Goal: Information Seeking & Learning: Compare options

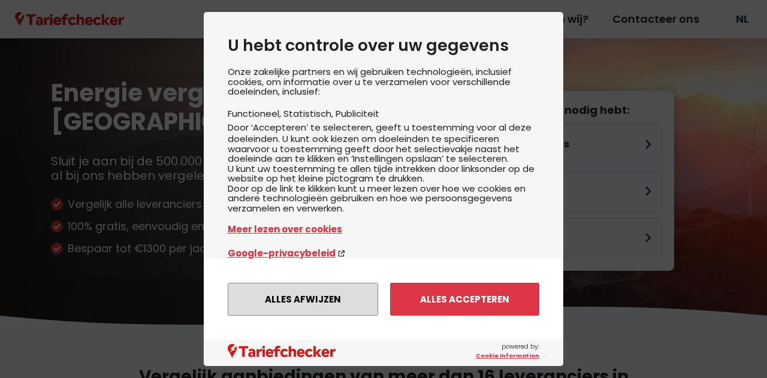
click at [286, 306] on button "Alles afwijzen" at bounding box center [303, 299] width 150 height 33
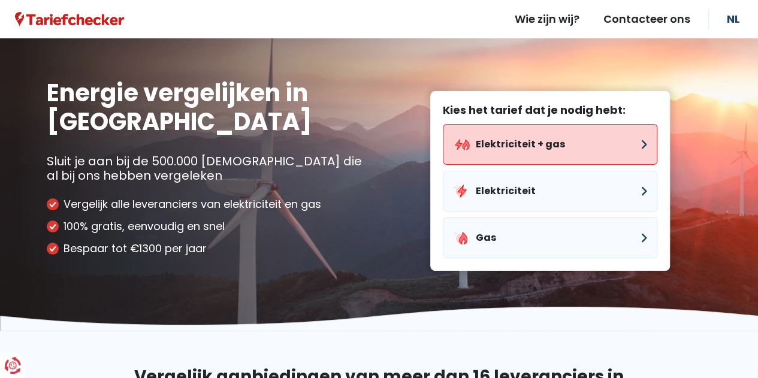
click at [518, 144] on button "Elektriciteit + gas" at bounding box center [550, 144] width 215 height 41
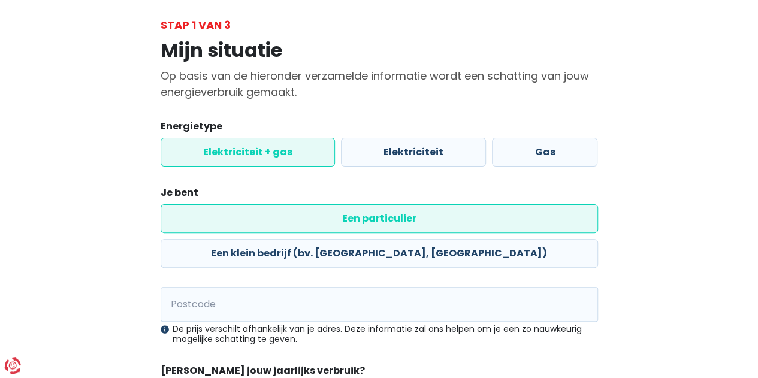
scroll to position [120, 0]
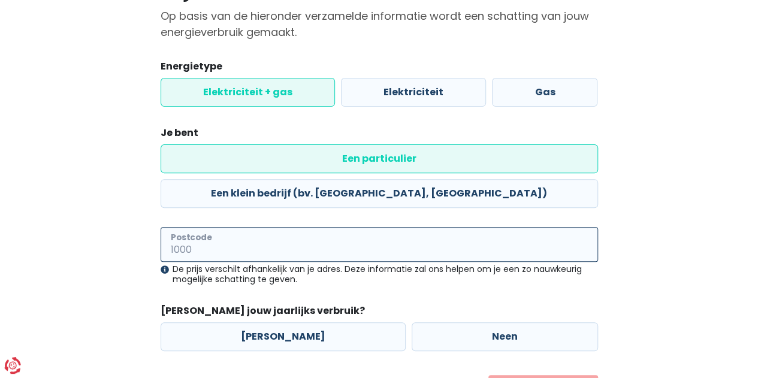
click at [274, 227] on input "Postcode" at bounding box center [380, 244] width 438 height 35
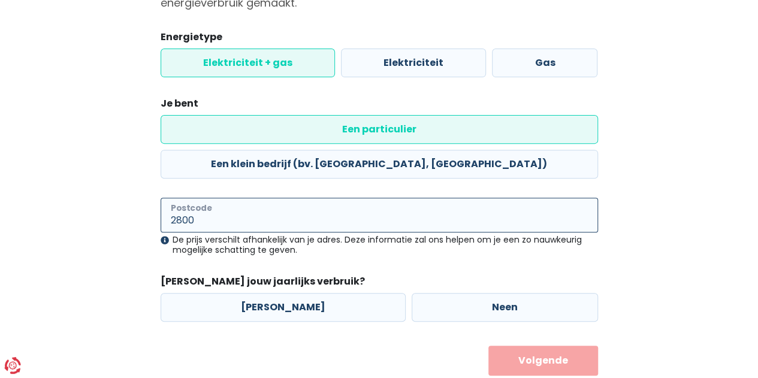
type input "2800"
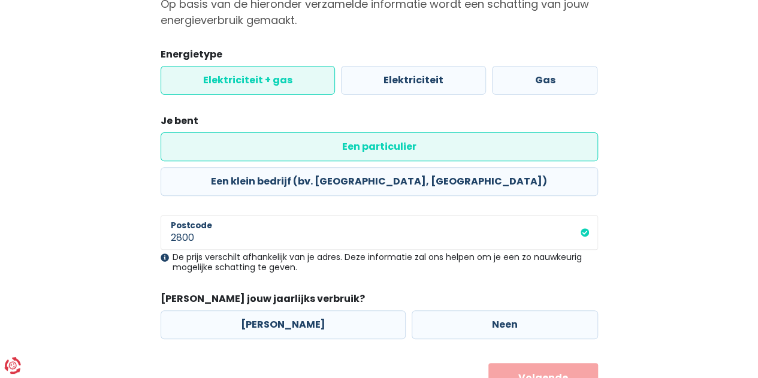
scroll to position [149, 0]
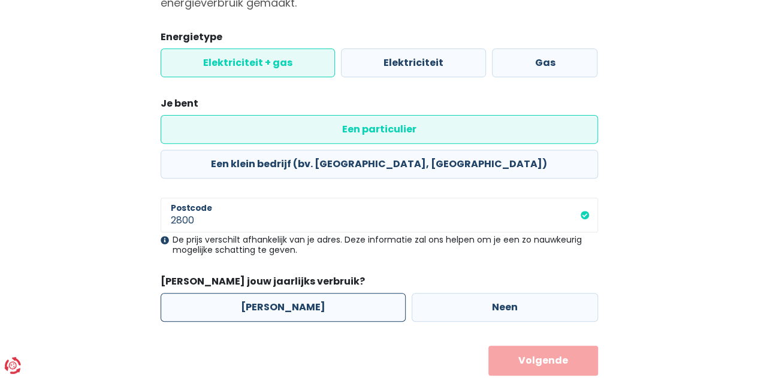
click at [257, 293] on label "[PERSON_NAME]" at bounding box center [283, 307] width 245 height 29
click at [257, 293] on input "[PERSON_NAME]" at bounding box center [283, 307] width 245 height 29
radio input "true"
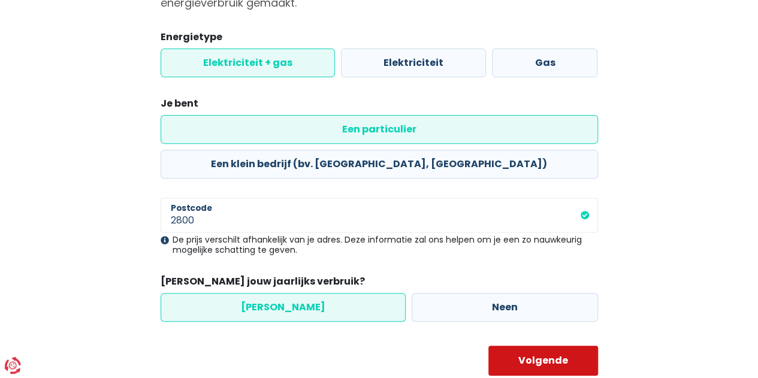
click at [535, 346] on button "Volgende" at bounding box center [544, 361] width 110 height 30
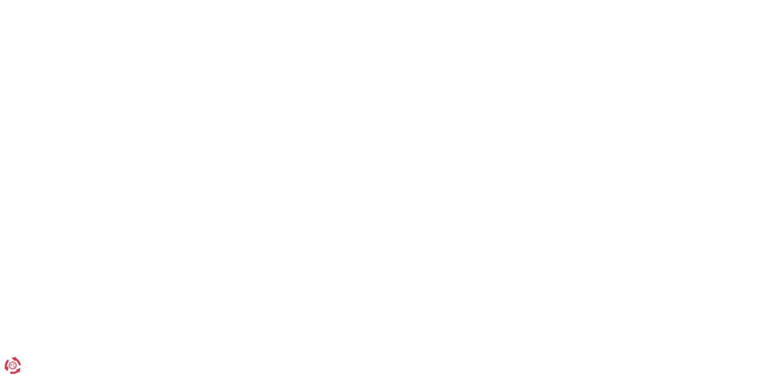
select select
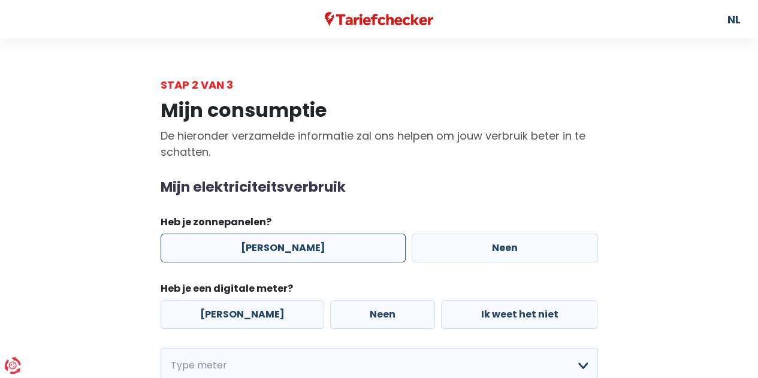
click at [277, 249] on label "[PERSON_NAME]" at bounding box center [283, 248] width 245 height 29
click at [277, 249] on input "[PERSON_NAME]" at bounding box center [283, 248] width 245 height 29
radio input "true"
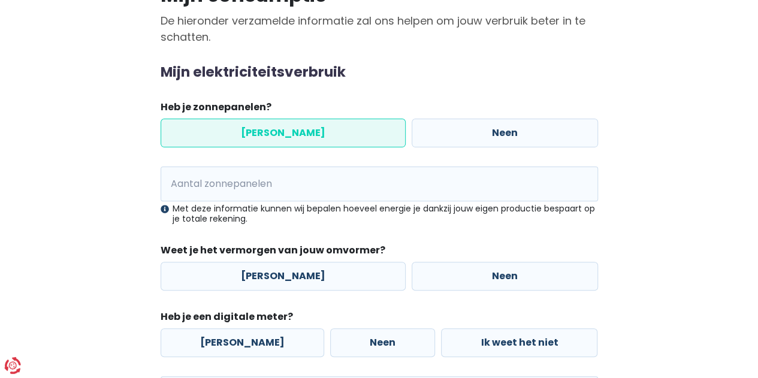
scroll to position [120, 0]
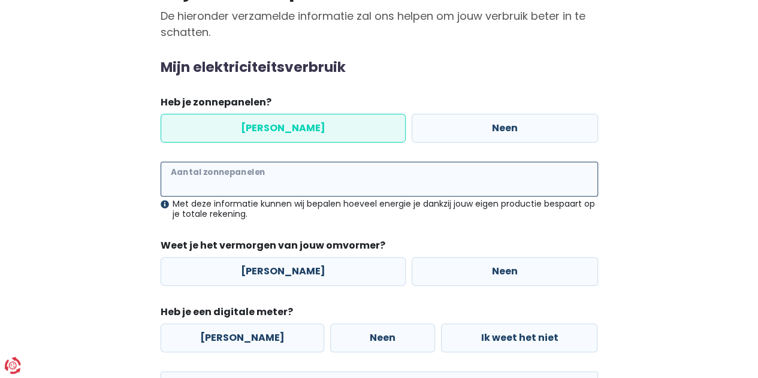
click at [269, 178] on input "Aantal zonnepanelen" at bounding box center [380, 179] width 438 height 35
type input "18"
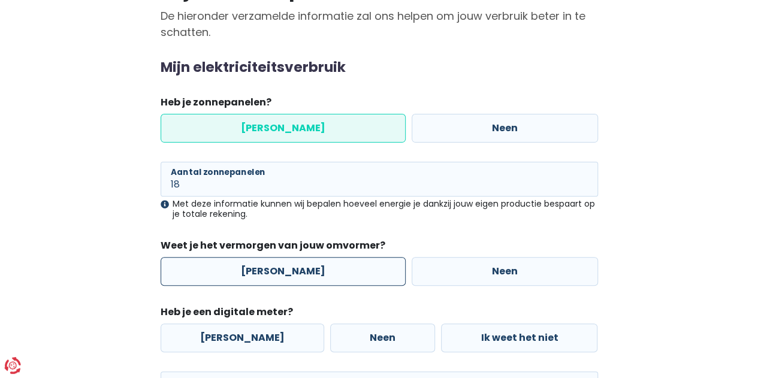
click at [269, 272] on label "[PERSON_NAME]" at bounding box center [283, 271] width 245 height 29
click at [269, 272] on input "[PERSON_NAME]" at bounding box center [283, 271] width 245 height 29
radio input "true"
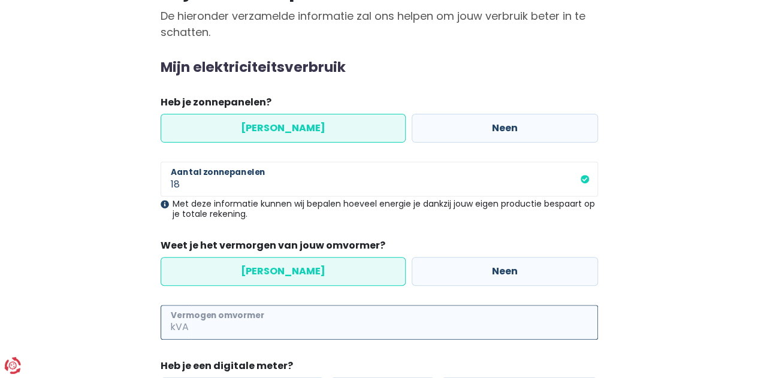
click at [235, 321] on input "Vermogen omvormer" at bounding box center [394, 322] width 407 height 35
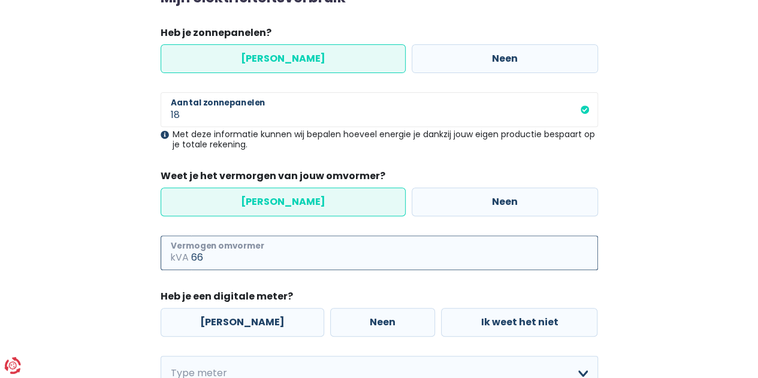
scroll to position [240, 0]
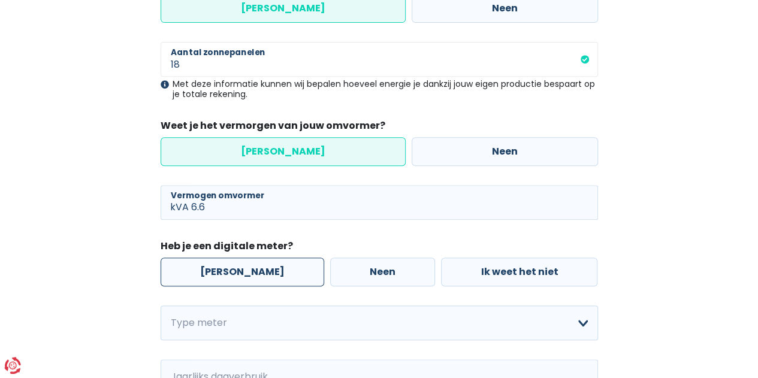
type input "6"
click at [229, 264] on label "[PERSON_NAME]" at bounding box center [243, 272] width 164 height 29
click at [229, 264] on input "[PERSON_NAME]" at bounding box center [243, 272] width 164 height 29
radio input "true"
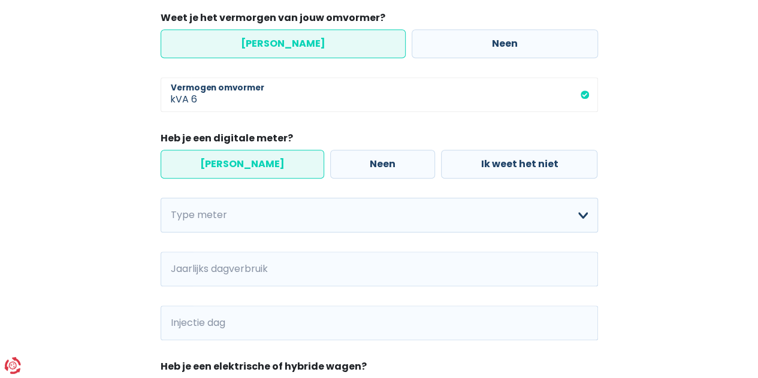
scroll to position [360, 0]
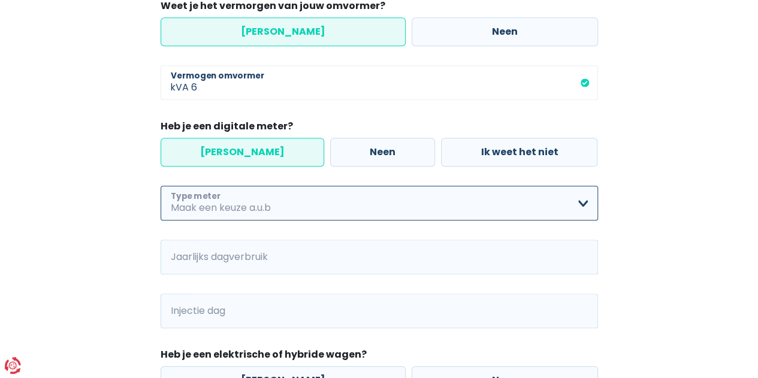
click at [219, 205] on select "Enkelvoudig Tweevoudig Enkelvoudig + uitsluitend nachttarief Tweevoudig + uitsl…" at bounding box center [380, 203] width 438 height 35
select select "day_night_bi_hourly"
click at [161, 186] on select "Enkelvoudig Tweevoudig Enkelvoudig + uitsluitend nachttarief Tweevoudig + uitsl…" at bounding box center [380, 203] width 438 height 35
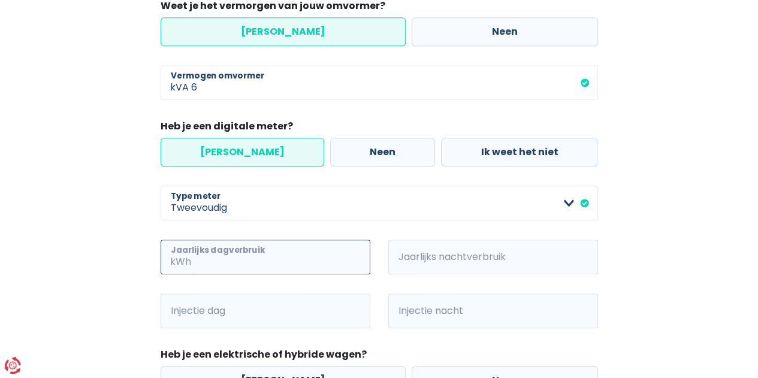
click at [225, 258] on input "Jaarlijks dagverbruik" at bounding box center [282, 257] width 177 height 35
type input "750"
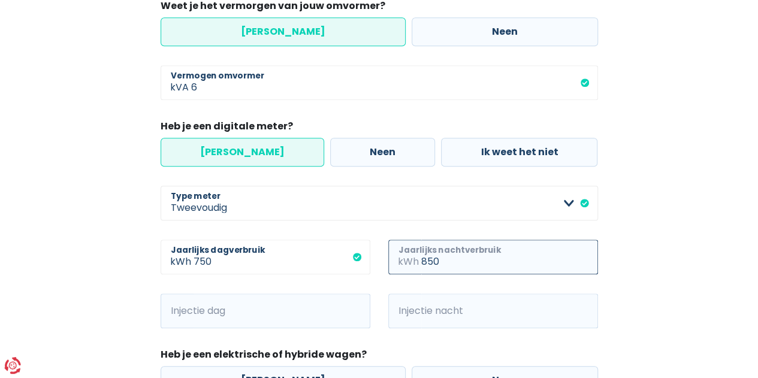
type input "850"
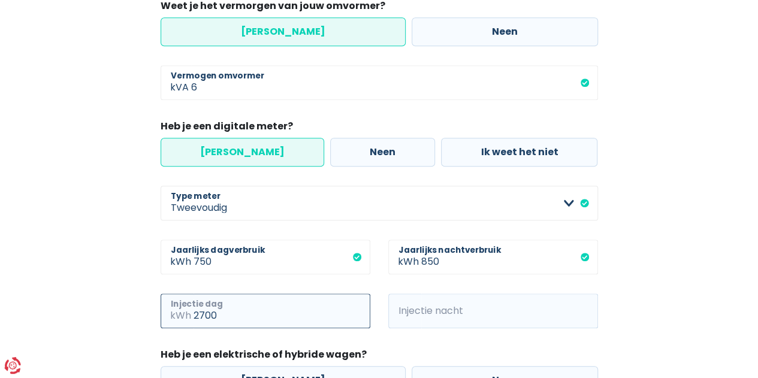
type input "2700"
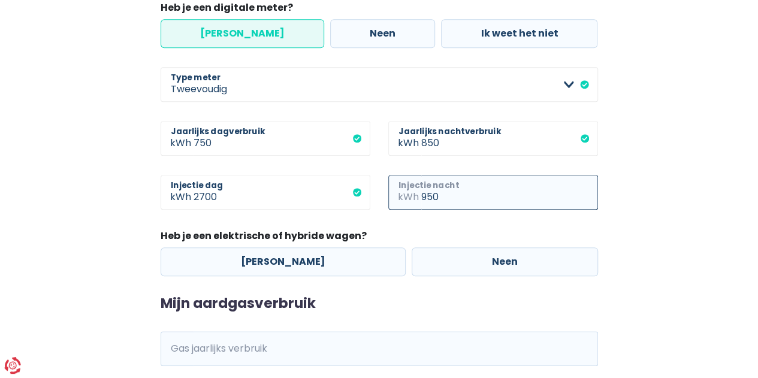
scroll to position [480, 0]
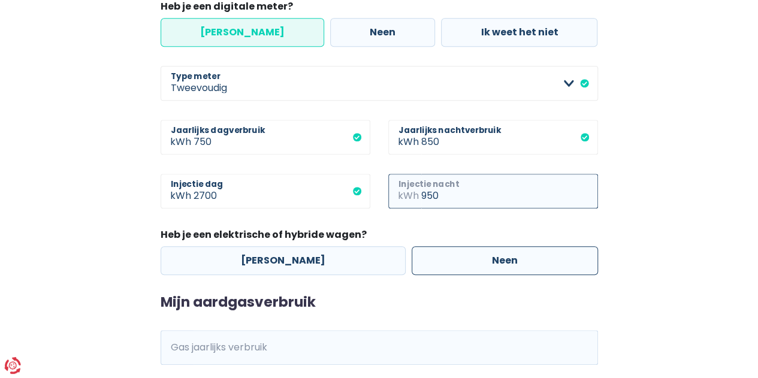
type input "950"
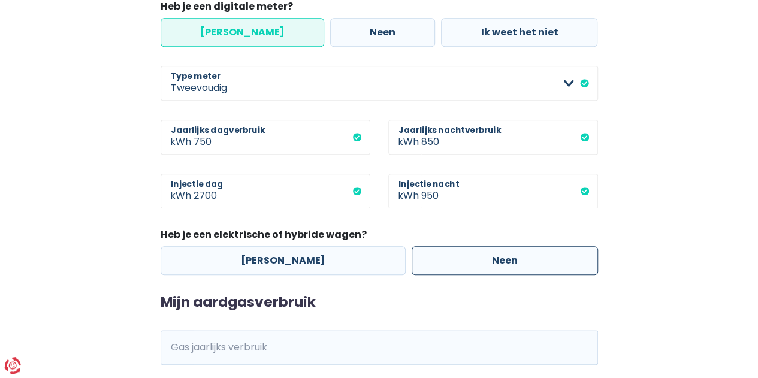
click at [412, 266] on label "Neen" at bounding box center [505, 260] width 186 height 29
click at [412, 266] on input "Neen" at bounding box center [505, 260] width 186 height 29
radio input "true"
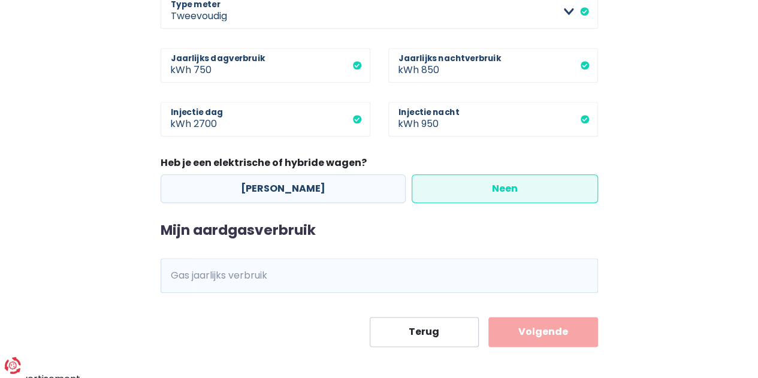
scroll to position [557, 0]
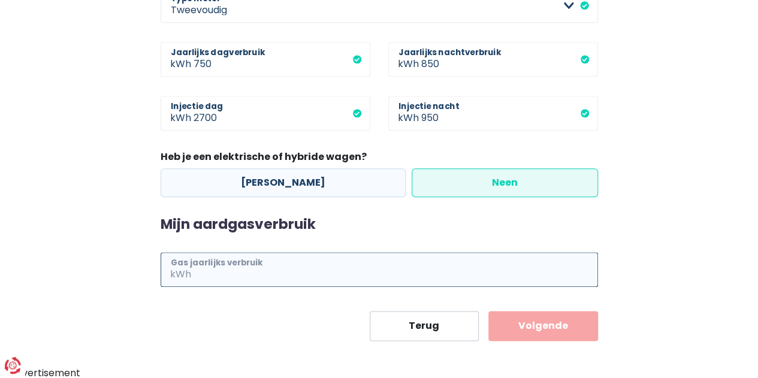
click at [195, 275] on input "Gas jaarlijks verbruik" at bounding box center [396, 269] width 405 height 35
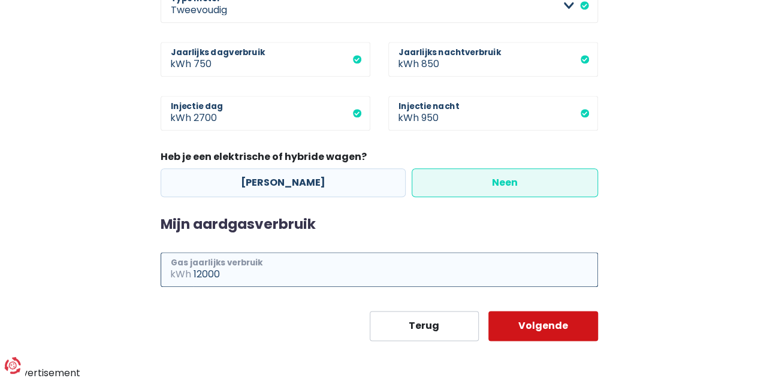
type input "12000"
click at [525, 328] on button "Volgende" at bounding box center [544, 326] width 110 height 30
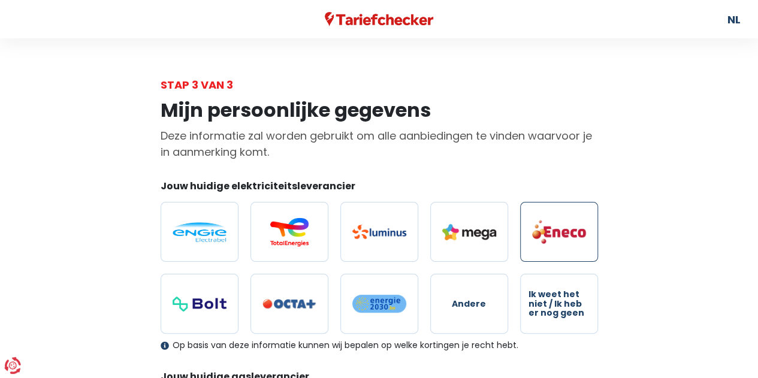
click at [555, 238] on img at bounding box center [559, 231] width 54 height 25
click at [555, 238] on input "radio" at bounding box center [559, 232] width 78 height 60
radio input "true"
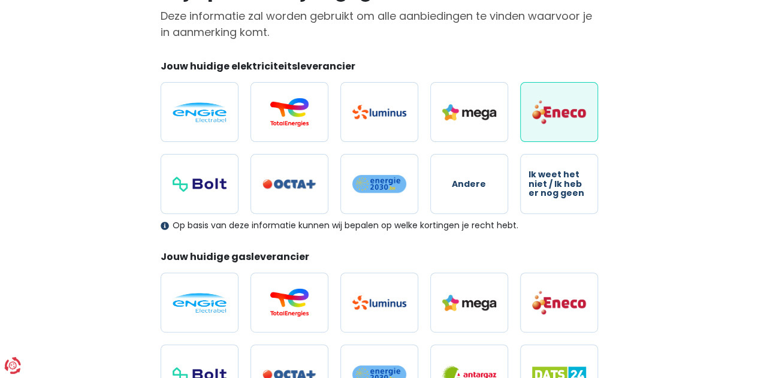
scroll to position [180, 0]
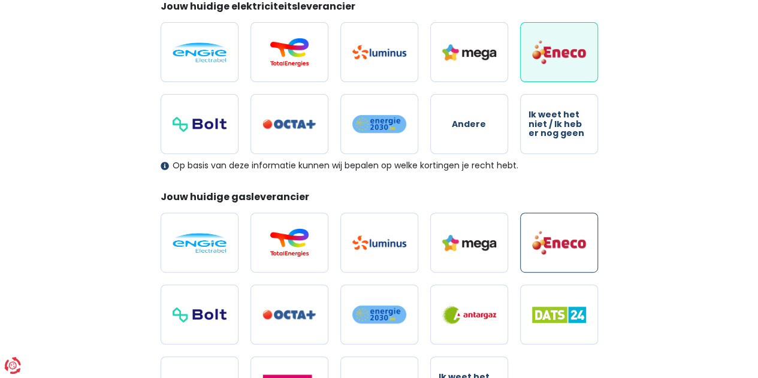
click at [544, 254] on img at bounding box center [559, 242] width 54 height 25
click at [544, 254] on input "radio" at bounding box center [559, 243] width 78 height 60
radio input "true"
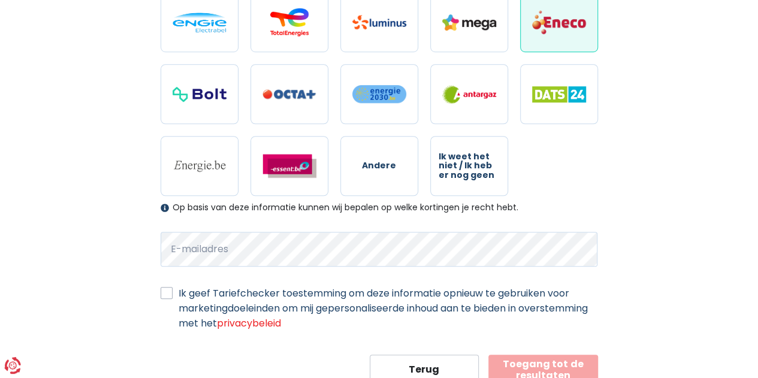
scroll to position [420, 0]
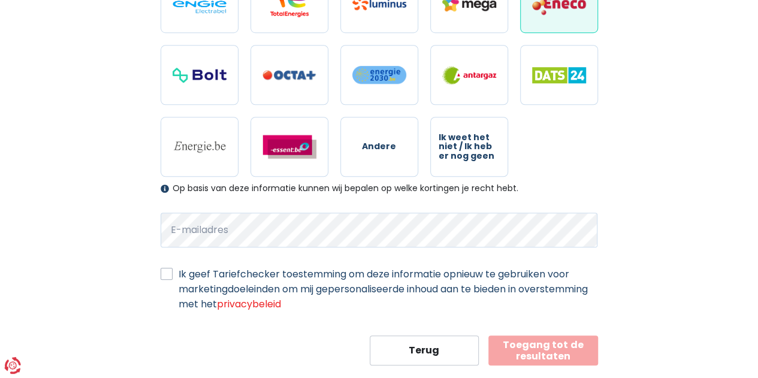
click at [179, 273] on label "Ik geef Tariefchecker toestemming om deze informatie opnieuw te gebruiken voor …" at bounding box center [389, 289] width 420 height 45
click at [164, 273] on input "Ik geef Tariefchecker toestemming om deze informatie opnieuw te gebruiken voor …" at bounding box center [167, 273] width 12 height 12
click at [179, 273] on label "Ik geef Tariefchecker toestemming om deze informatie opnieuw te gebruiken voor …" at bounding box center [389, 289] width 420 height 45
click at [164, 273] on input "Ik geef Tariefchecker toestemming om deze informatie opnieuw te gebruiken voor …" at bounding box center [167, 273] width 12 height 12
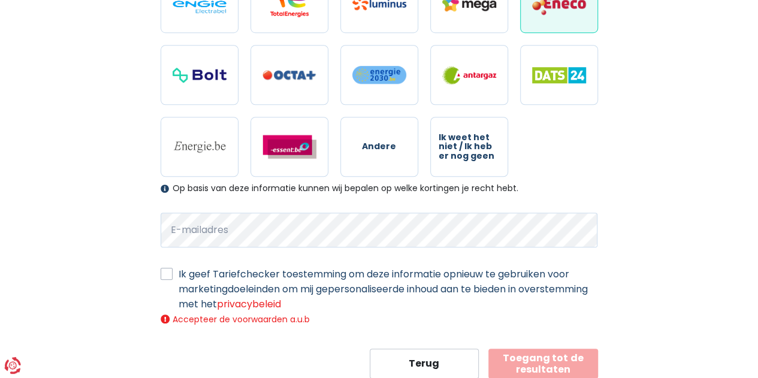
click at [179, 273] on label "Ik geef Tariefchecker toestemming om deze informatie opnieuw te gebruiken voor …" at bounding box center [389, 289] width 420 height 45
click at [164, 273] on input "Ik geef Tariefchecker toestemming om deze informatie opnieuw te gebruiken voor …" at bounding box center [167, 273] width 12 height 12
checkbox input "true"
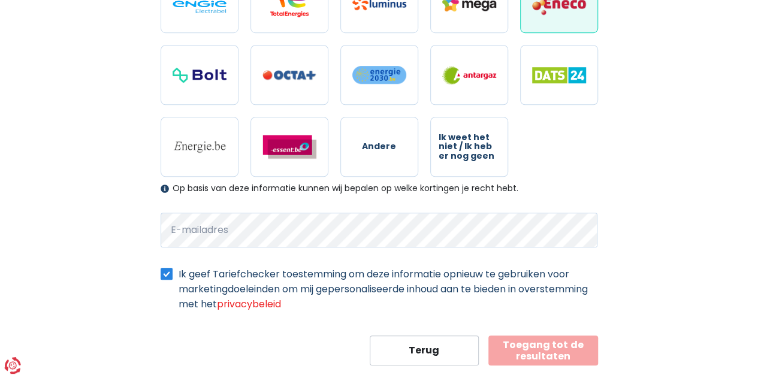
scroll to position [441, 0]
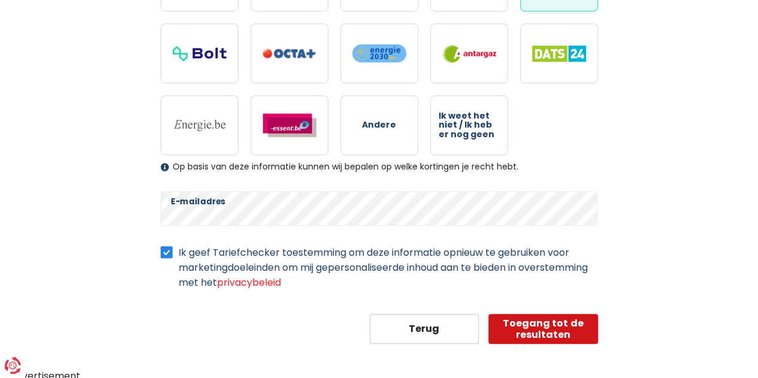
click at [540, 327] on button "Toegang tot de resultaten" at bounding box center [544, 329] width 110 height 30
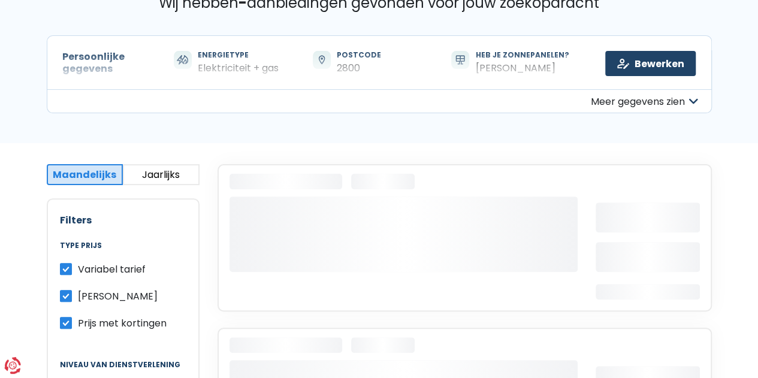
scroll to position [120, 0]
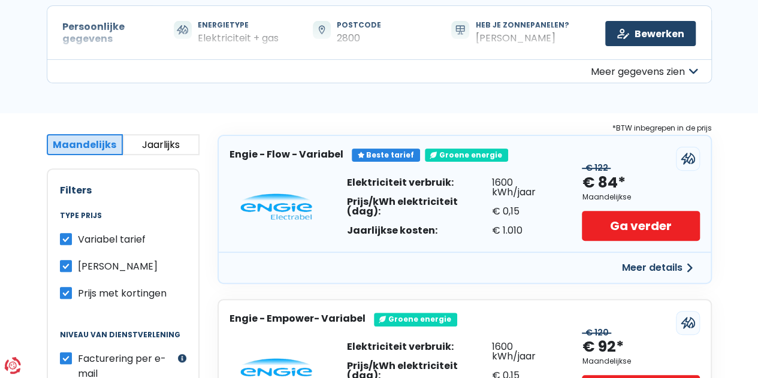
click at [168, 143] on button "Jaarlijks" at bounding box center [161, 144] width 77 height 21
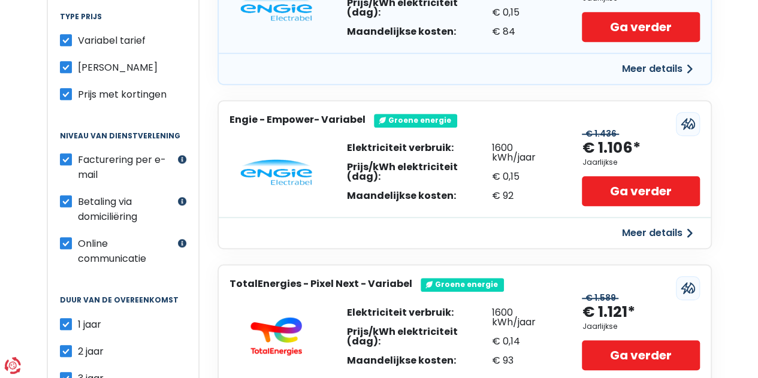
scroll to position [300, 0]
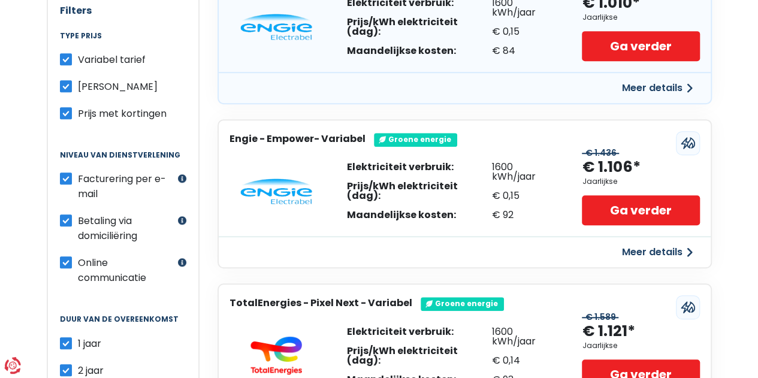
click at [78, 85] on label "[PERSON_NAME]" at bounding box center [118, 86] width 80 height 15
click at [66, 85] on input "[PERSON_NAME]" at bounding box center [66, 85] width 12 height 12
checkbox input "false"
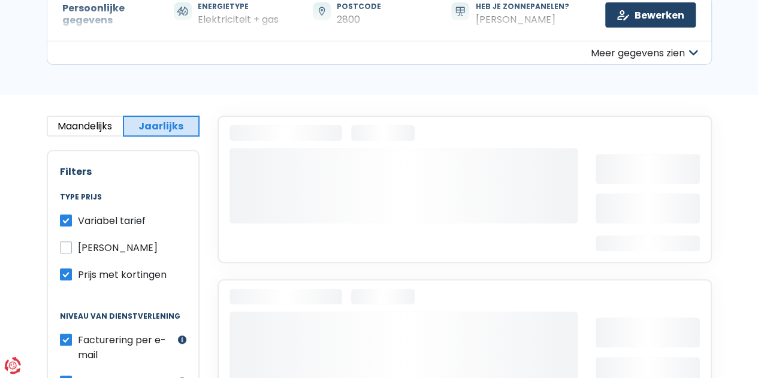
scroll to position [120, 0]
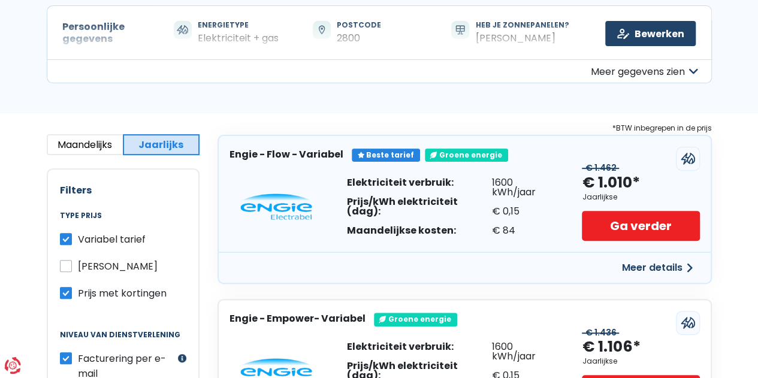
click at [78, 238] on label "Variabel tarief" at bounding box center [112, 239] width 68 height 15
click at [67, 238] on input "Variabel tarief" at bounding box center [66, 238] width 12 height 12
checkbox input "false"
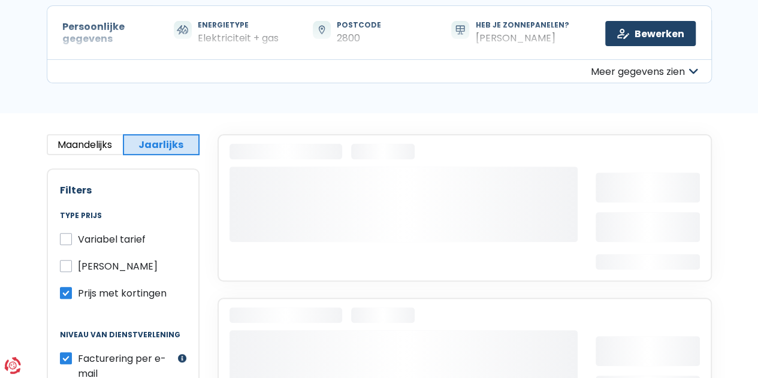
click at [78, 289] on label "Prijs met kortingen" at bounding box center [122, 293] width 89 height 15
click at [64, 289] on input "Prijs met kortingen" at bounding box center [66, 292] width 12 height 12
checkbox input "false"
click at [78, 264] on label "[PERSON_NAME]" at bounding box center [118, 266] width 80 height 15
click at [67, 264] on input "[PERSON_NAME]" at bounding box center [66, 265] width 12 height 12
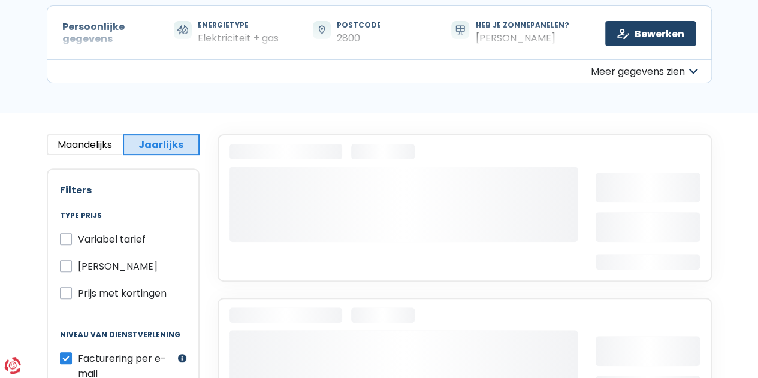
checkbox input "true"
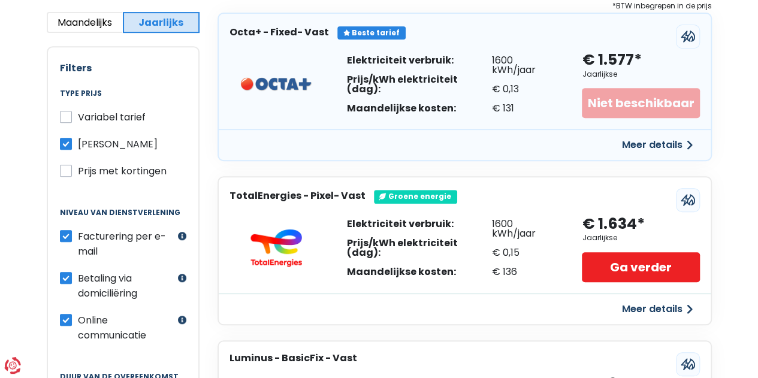
scroll to position [240, 0]
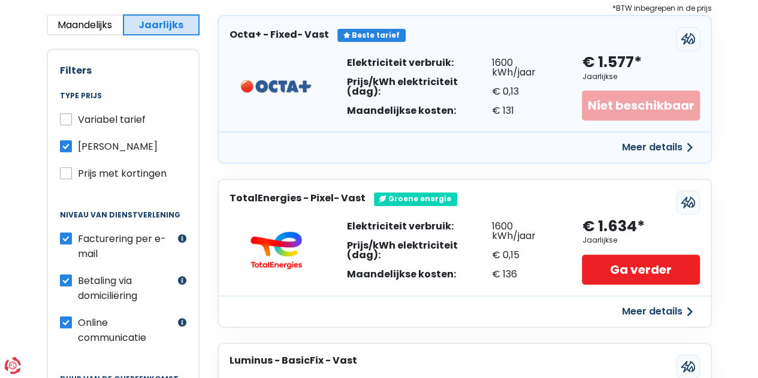
click at [78, 117] on label "Variabel tarief" at bounding box center [112, 119] width 68 height 15
click at [63, 117] on input "Variabel tarief" at bounding box center [66, 118] width 12 height 12
checkbox input "true"
click at [78, 143] on label "[PERSON_NAME]" at bounding box center [118, 146] width 80 height 15
click at [65, 143] on input "[PERSON_NAME]" at bounding box center [66, 145] width 12 height 12
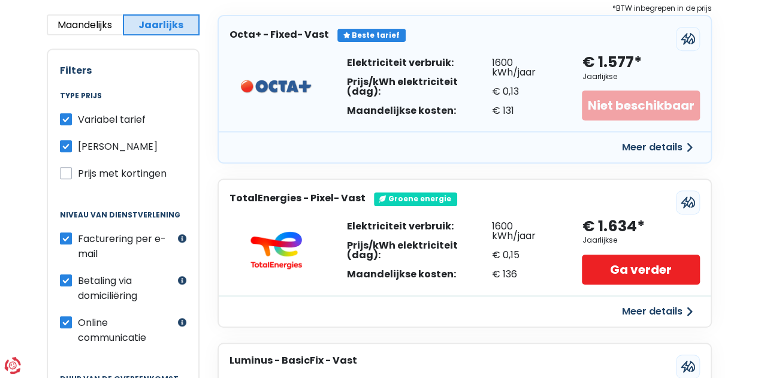
checkbox input "false"
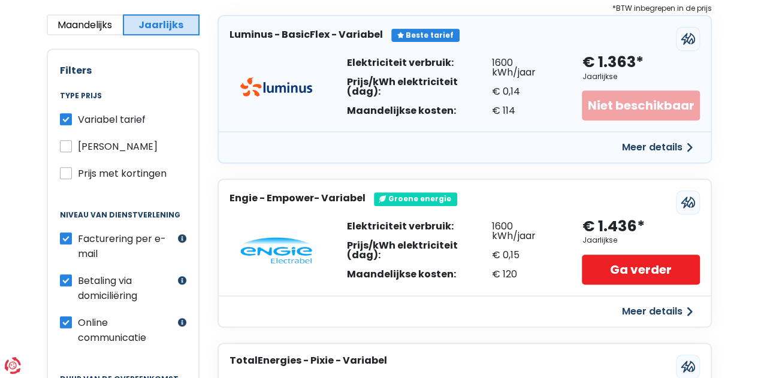
click at [78, 170] on label "Prijs met kortingen" at bounding box center [122, 173] width 89 height 15
click at [71, 170] on input "Prijs met kortingen" at bounding box center [66, 172] width 12 height 12
checkbox input "true"
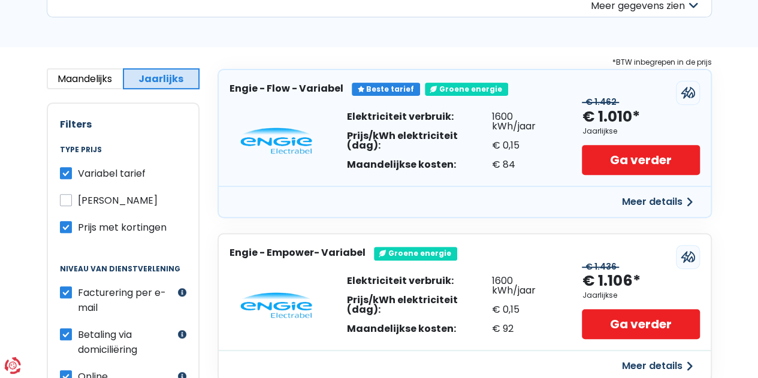
scroll to position [120, 0]
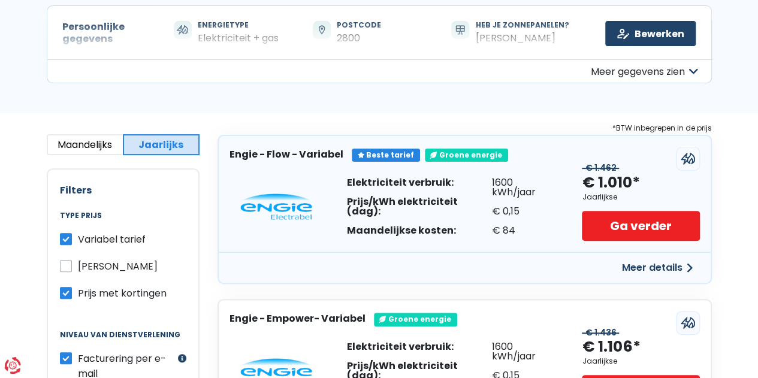
click at [631, 70] on button "Meer gegevens zien" at bounding box center [379, 71] width 665 height 24
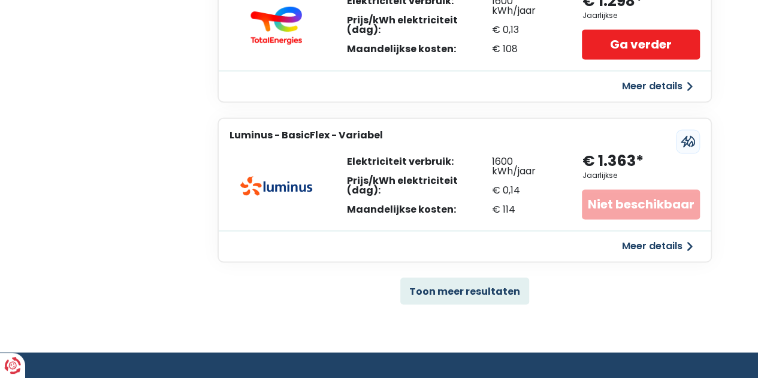
scroll to position [899, 0]
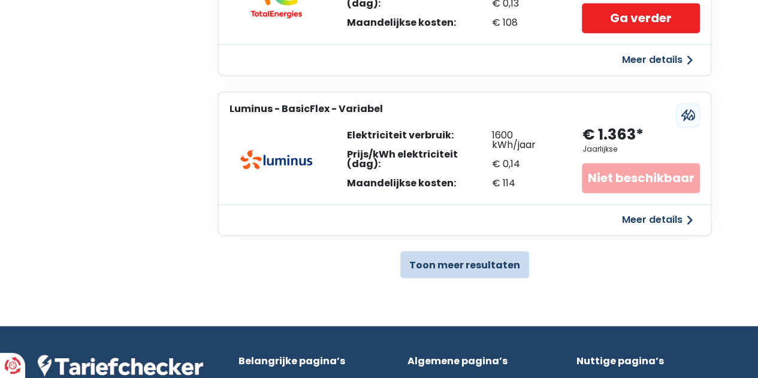
click at [473, 259] on button "Toon meer resultaten" at bounding box center [464, 264] width 129 height 27
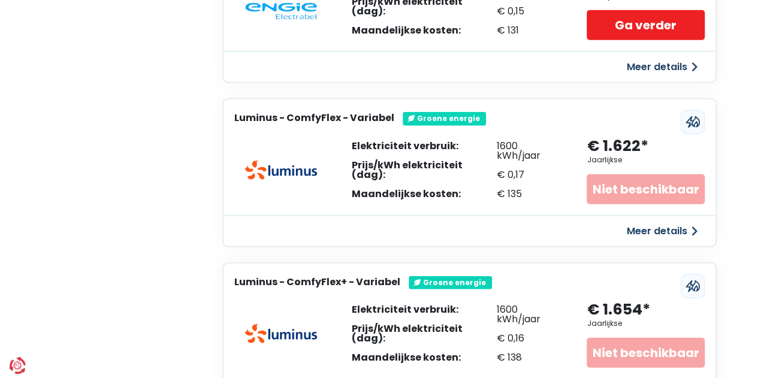
scroll to position [1559, 0]
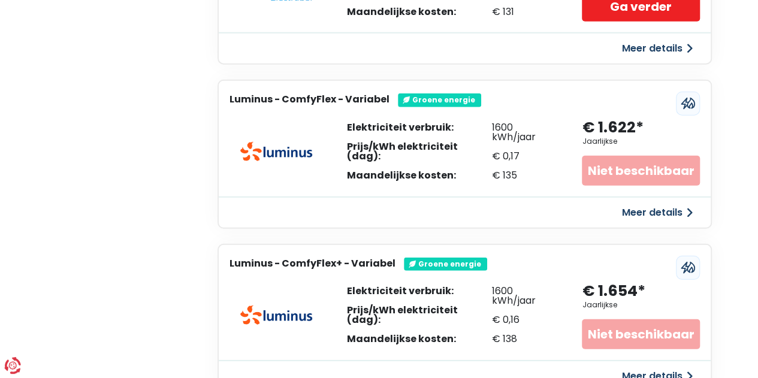
click at [688, 100] on icon at bounding box center [691, 103] width 7 height 10
click at [643, 209] on button "Meer details" at bounding box center [657, 213] width 85 height 22
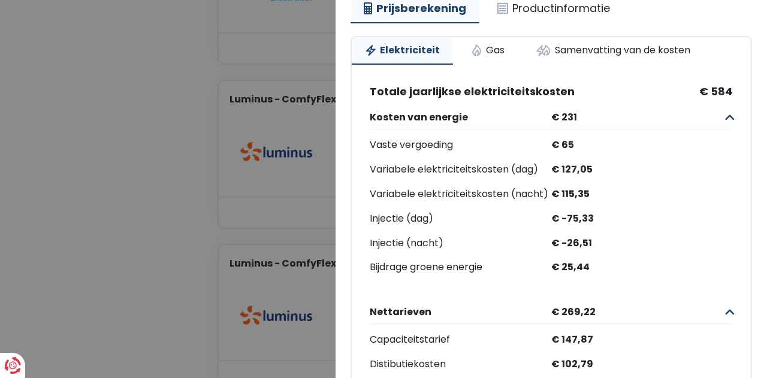
scroll to position [122, 0]
click at [489, 49] on link "Gas" at bounding box center [488, 51] width 60 height 26
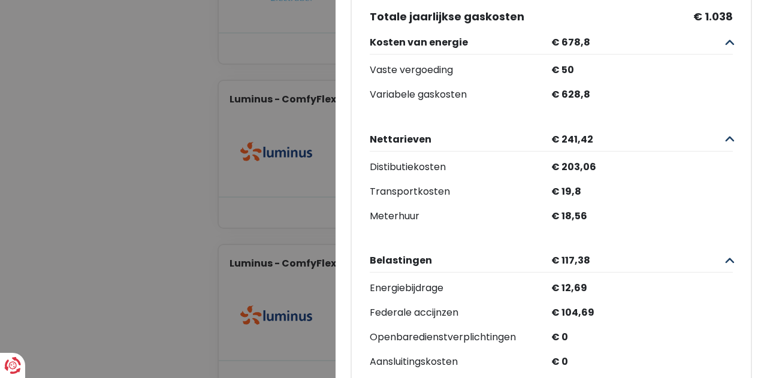
scroll to position [137, 0]
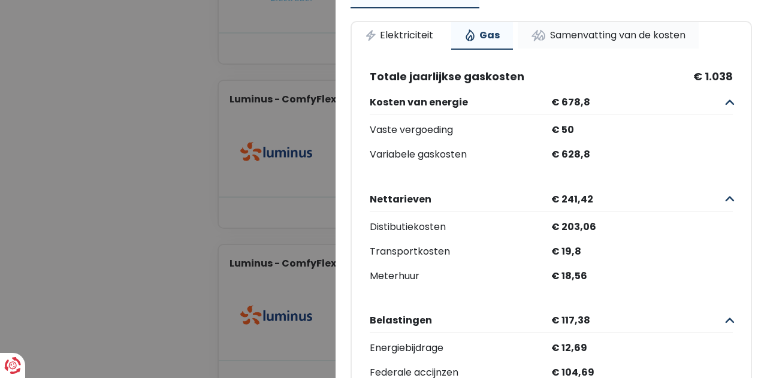
click at [575, 38] on link "Samenvatting van de kosten" at bounding box center [608, 35] width 181 height 26
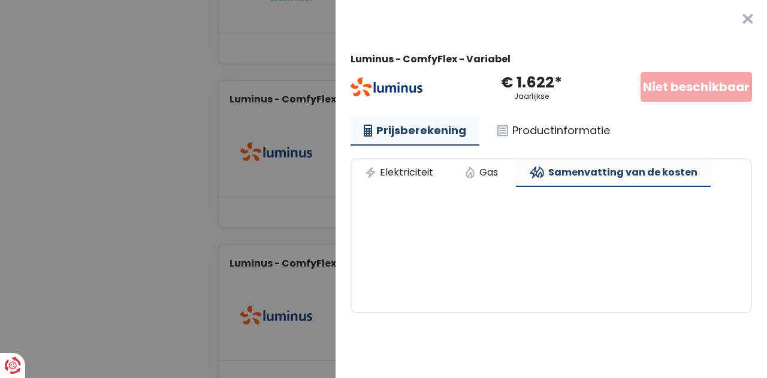
scroll to position [0, 0]
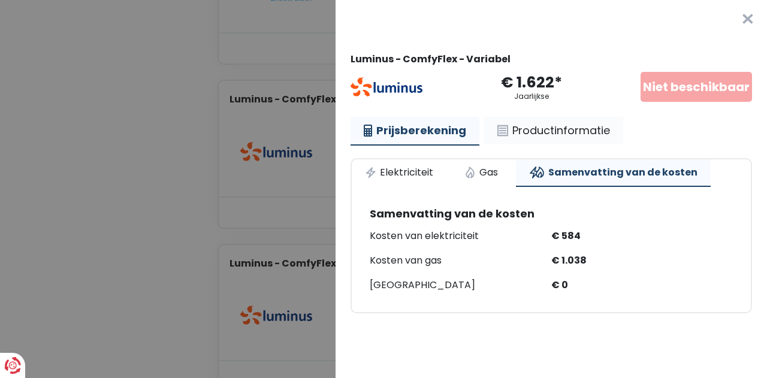
click at [521, 137] on link "Productinformatie" at bounding box center [553, 131] width 139 height 28
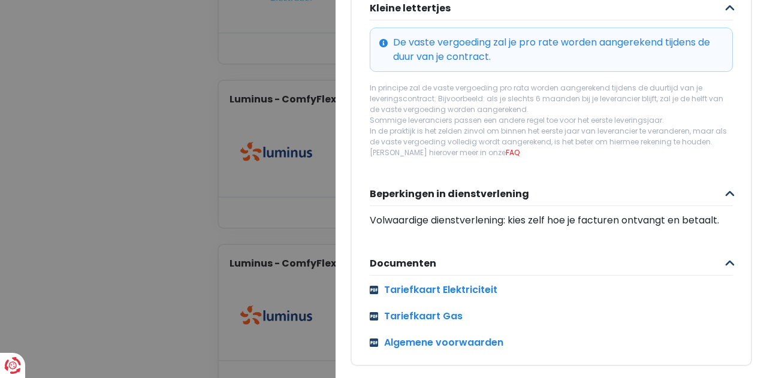
scroll to position [536, 0]
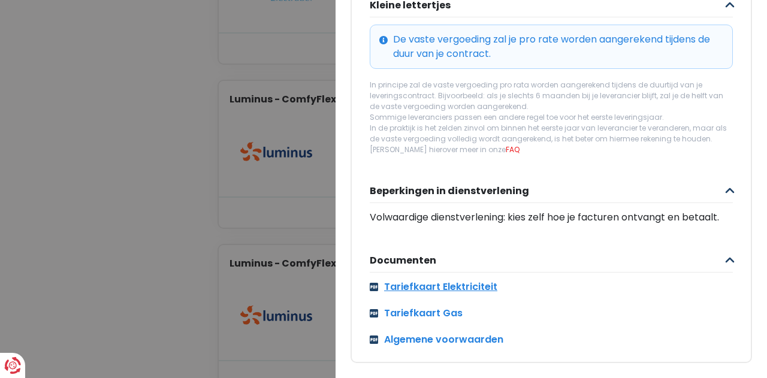
click at [459, 280] on link "Tariefkaart Elektriciteit" at bounding box center [551, 287] width 363 height 14
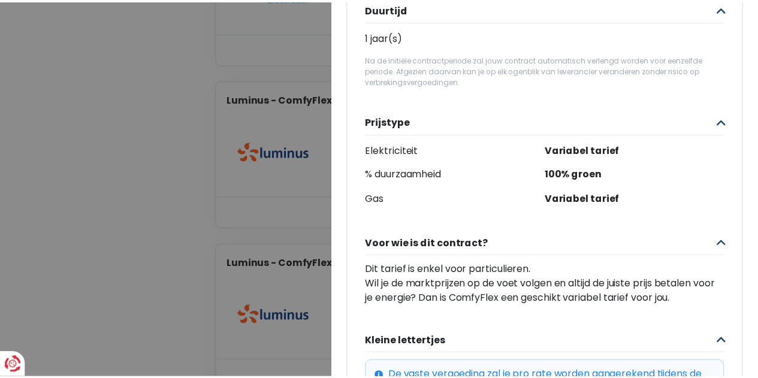
scroll to position [0, 0]
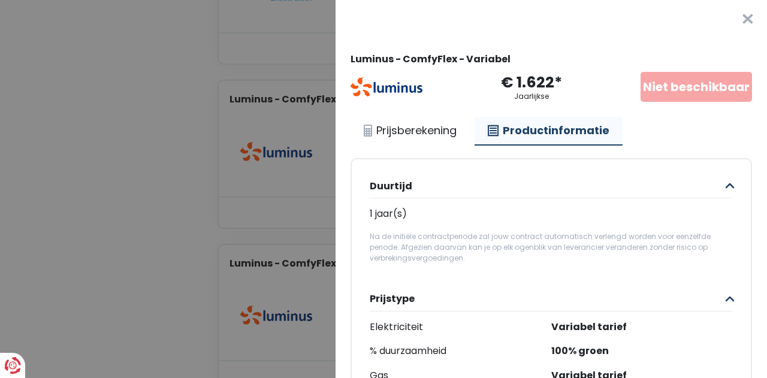
click at [730, 25] on button "×" at bounding box center [748, 19] width 38 height 38
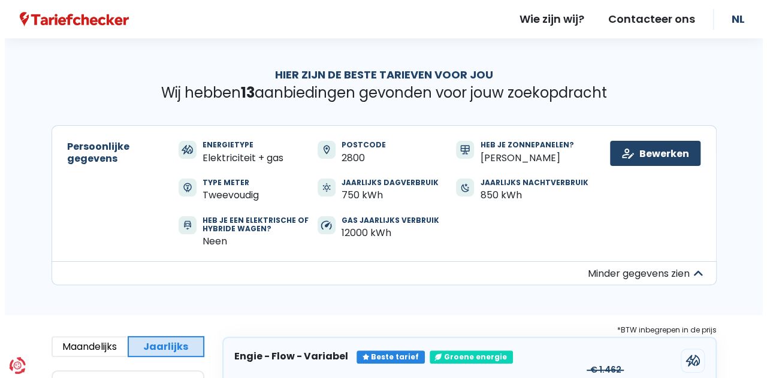
scroll to position [300, 0]
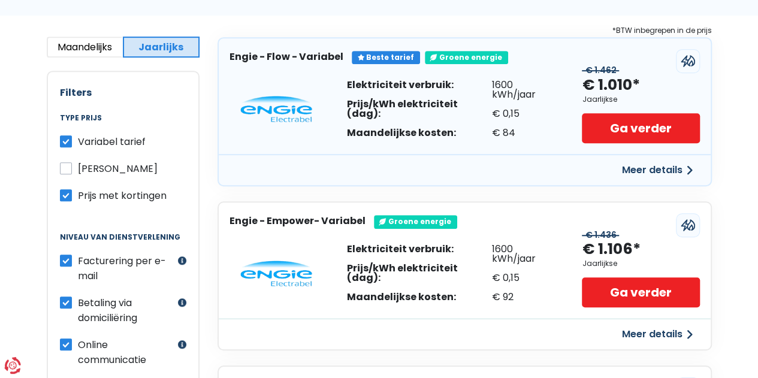
click at [638, 170] on button "Meer details" at bounding box center [657, 170] width 85 height 22
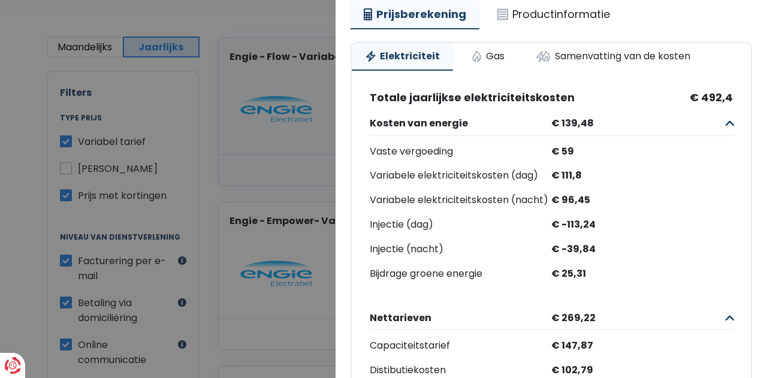
scroll to position [137, 0]
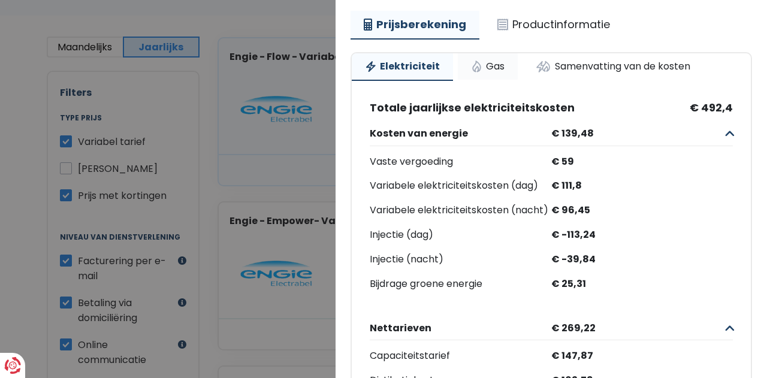
click at [487, 68] on link "Gas" at bounding box center [488, 66] width 60 height 26
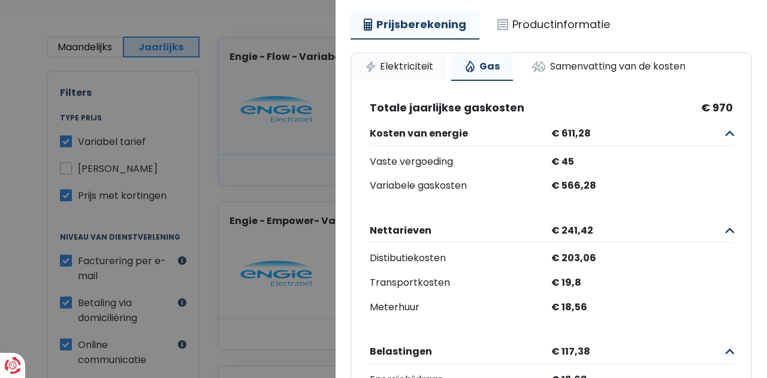
click at [408, 70] on link "Elektriciteit" at bounding box center [399, 66] width 95 height 26
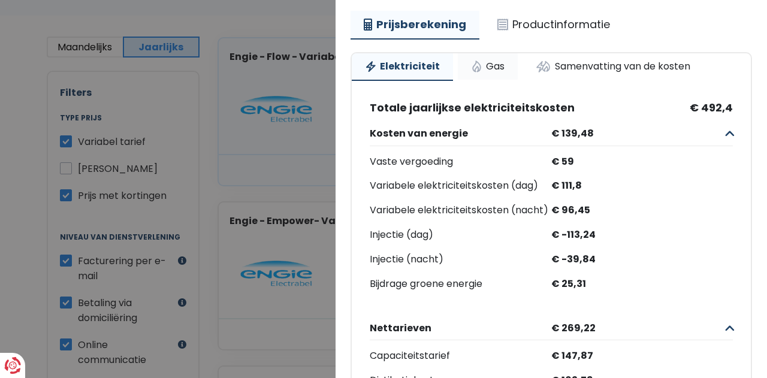
click at [492, 63] on link "Gas" at bounding box center [488, 66] width 60 height 26
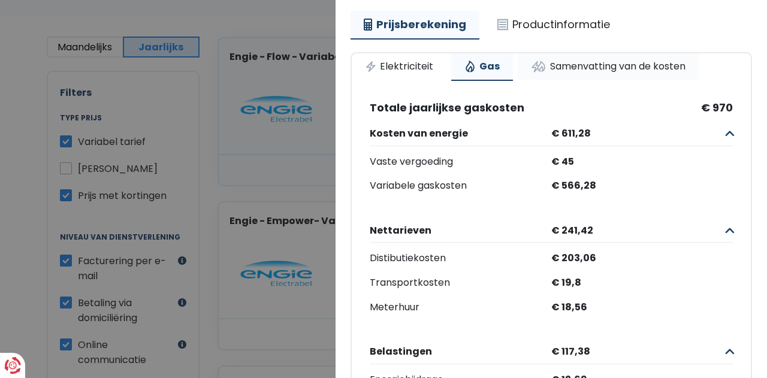
click at [563, 63] on link "Samenvatting van de kosten" at bounding box center [608, 66] width 181 height 26
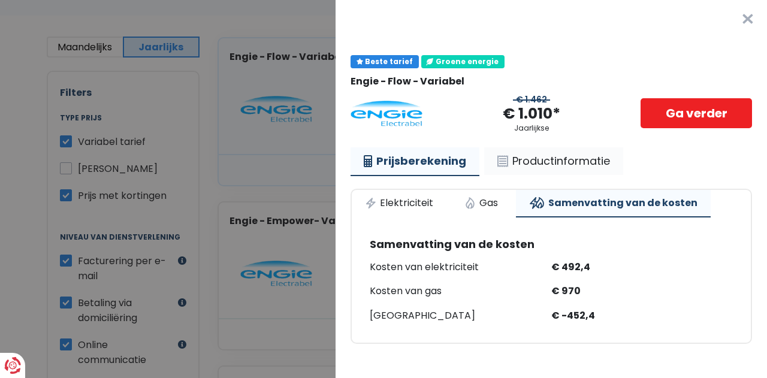
click at [553, 161] on link "Productinformatie" at bounding box center [553, 161] width 139 height 28
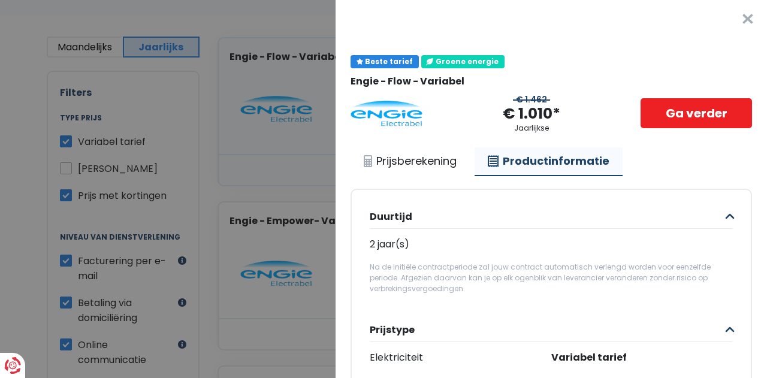
click at [731, 21] on button "×" at bounding box center [748, 19] width 38 height 38
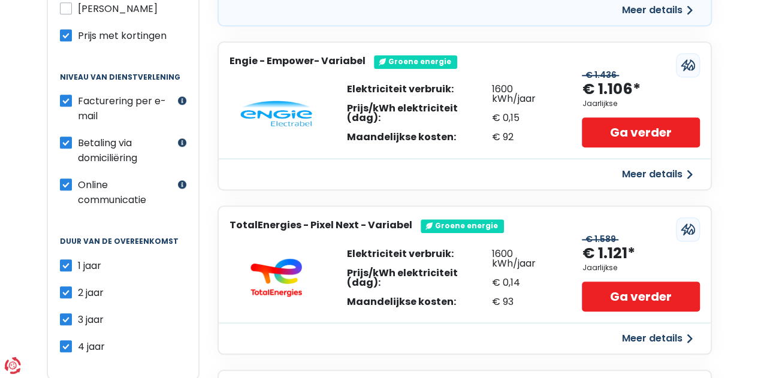
scroll to position [539, 0]
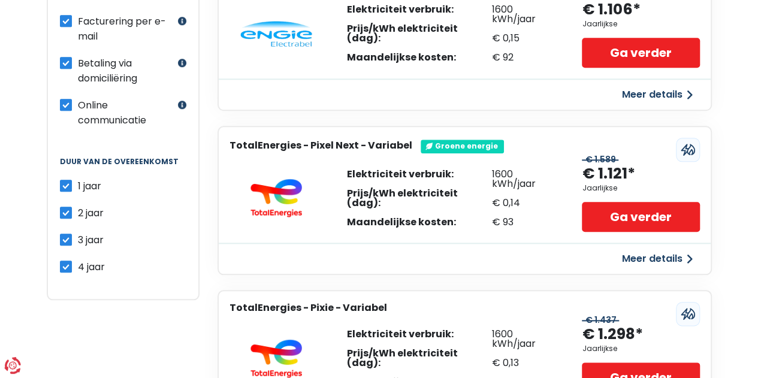
click at [78, 206] on label "2 jaar" at bounding box center [91, 213] width 26 height 15
click at [66, 206] on input "2 jaar" at bounding box center [66, 212] width 12 height 12
checkbox input "false"
click at [78, 233] on label "3 jaar" at bounding box center [91, 240] width 26 height 15
click at [67, 233] on input "3 jaar" at bounding box center [66, 239] width 12 height 12
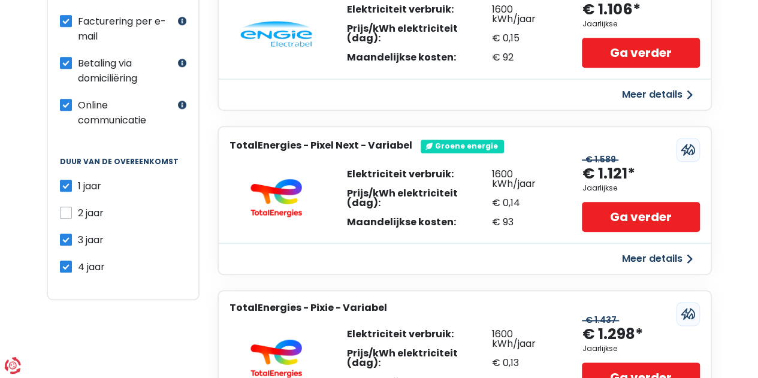
checkbox input "false"
click at [78, 260] on label "4 jaar" at bounding box center [91, 267] width 27 height 15
click at [67, 260] on input "4 jaar" at bounding box center [66, 266] width 12 height 12
checkbox input "false"
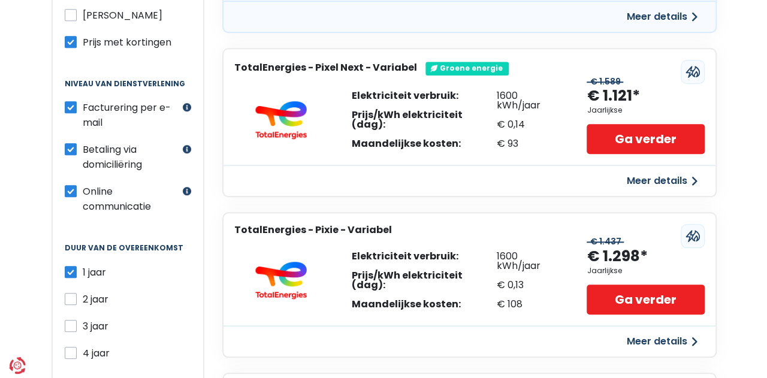
scroll to position [480, 0]
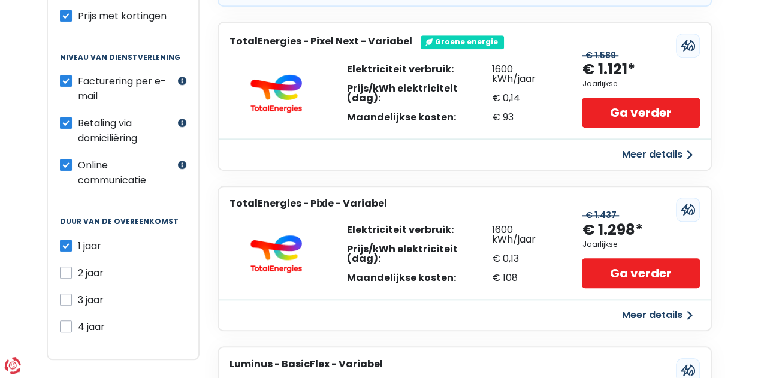
click at [648, 314] on button "Meer details" at bounding box center [657, 316] width 85 height 22
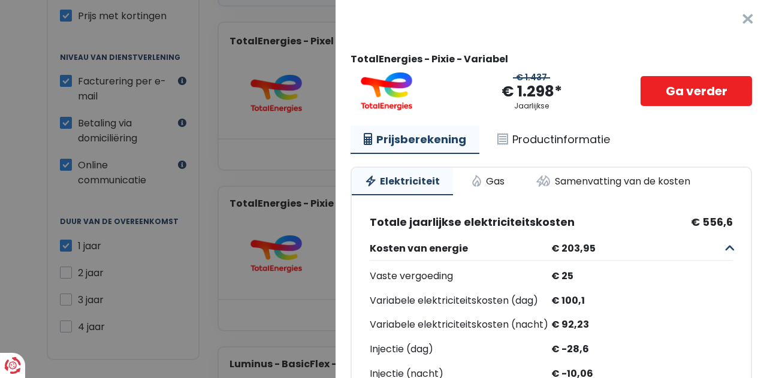
scroll to position [60, 0]
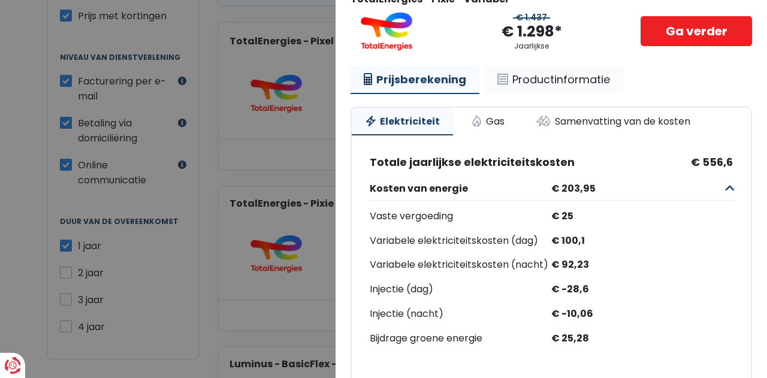
click at [538, 79] on link "Productinformatie" at bounding box center [553, 80] width 139 height 28
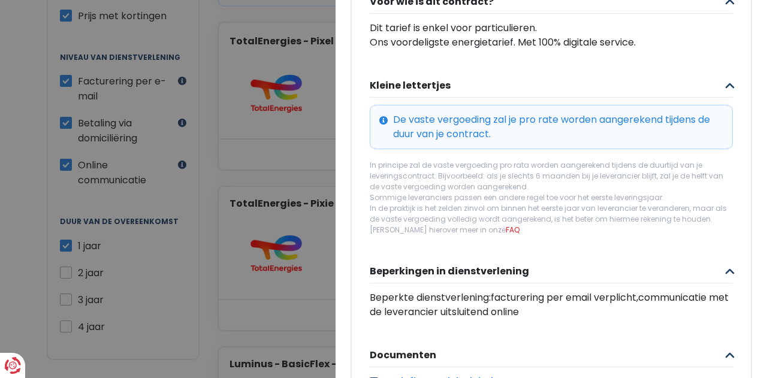
scroll to position [530, 0]
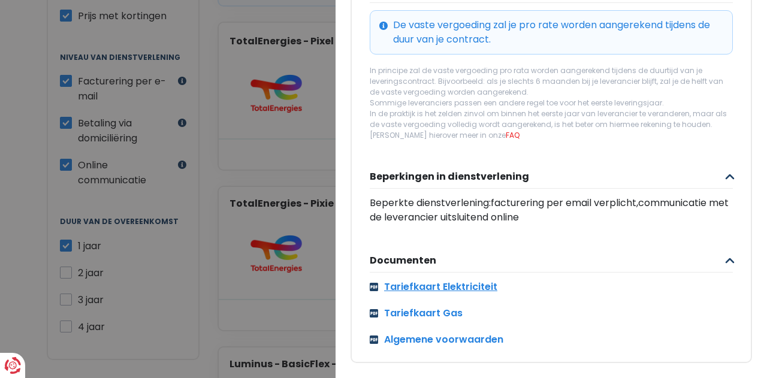
click at [436, 282] on link "Tariefkaart Elektriciteit" at bounding box center [551, 287] width 363 height 14
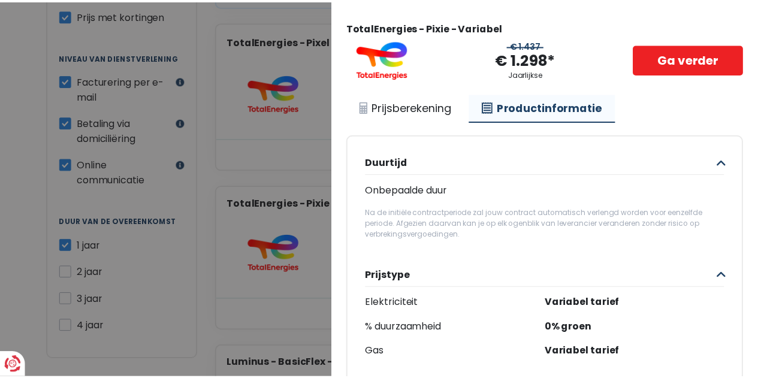
scroll to position [0, 0]
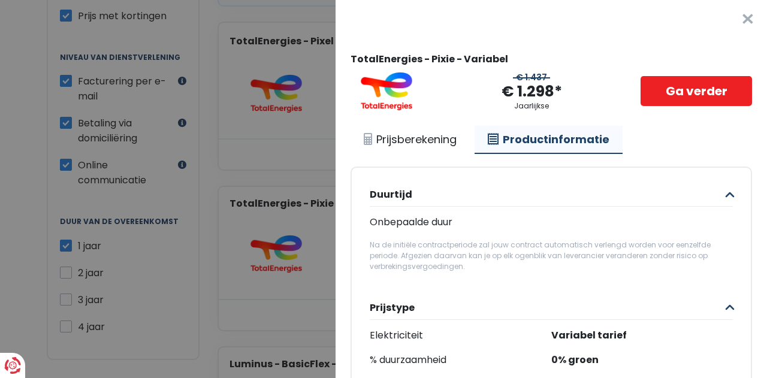
click at [729, 20] on button "×" at bounding box center [748, 19] width 38 height 38
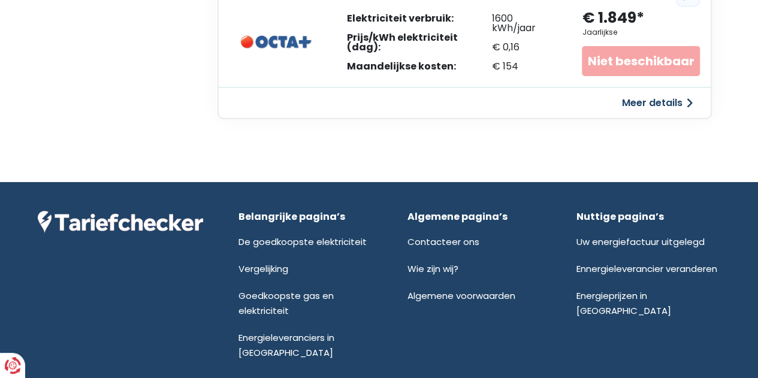
scroll to position [2003, 0]
